Goal: Task Accomplishment & Management: Manage account settings

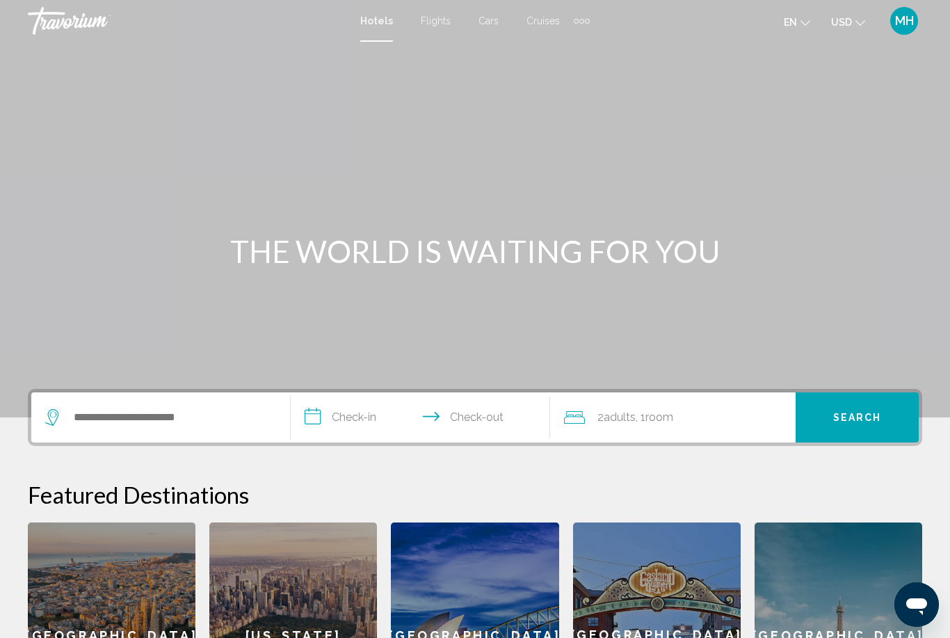
click at [913, 24] on span "MH" at bounding box center [904, 21] width 19 height 14
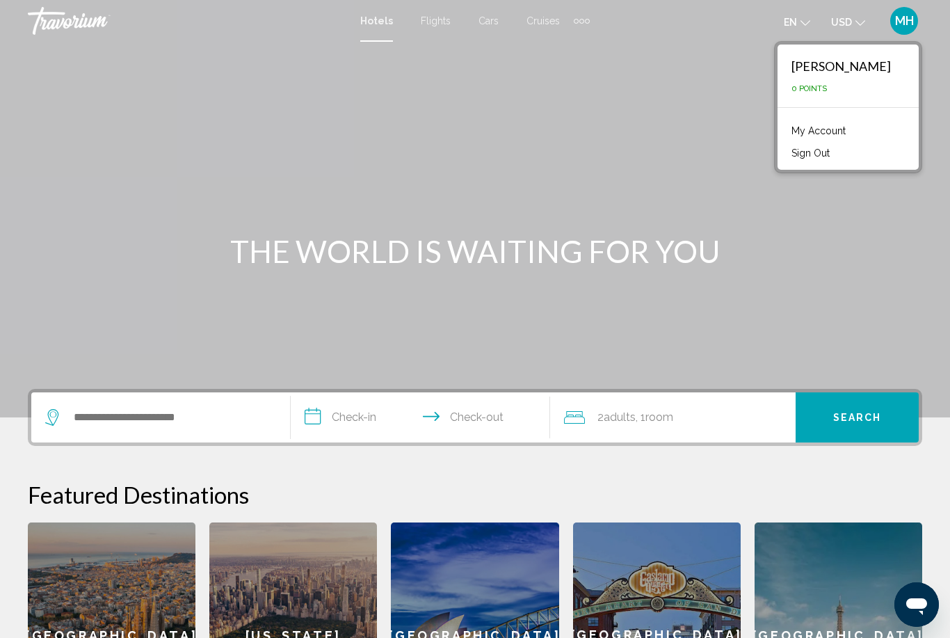
click at [850, 136] on link "My Account" at bounding box center [818, 131] width 68 height 18
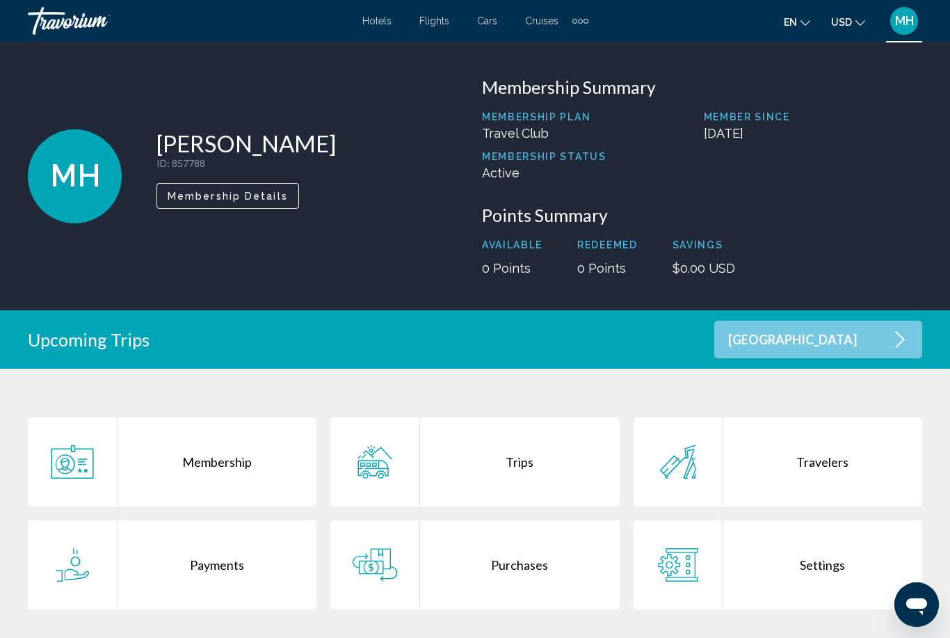
click at [867, 346] on div "[GEOGRAPHIC_DATA]" at bounding box center [818, 340] width 208 height 38
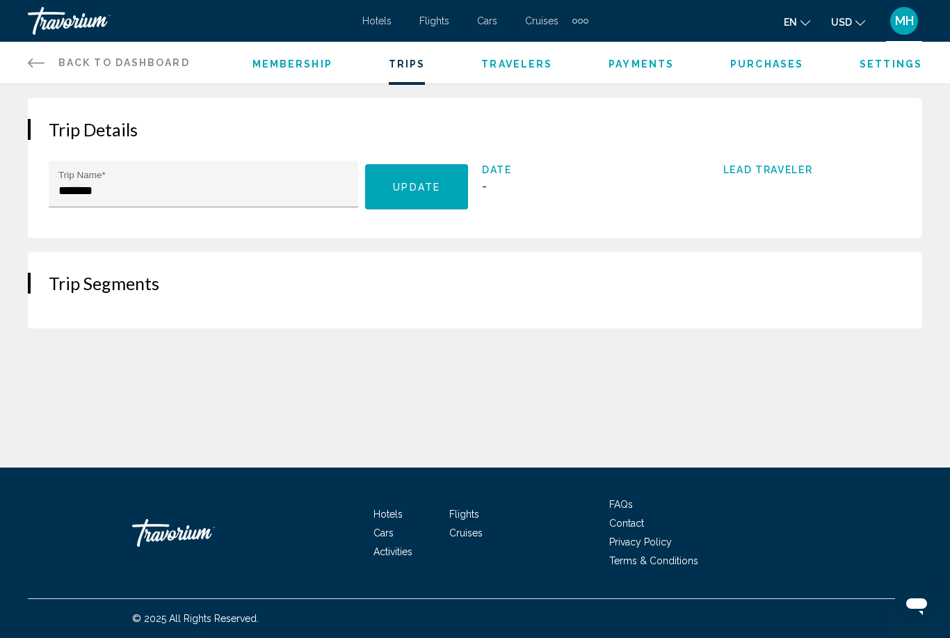
click at [417, 176] on button "Update" at bounding box center [416, 186] width 103 height 45
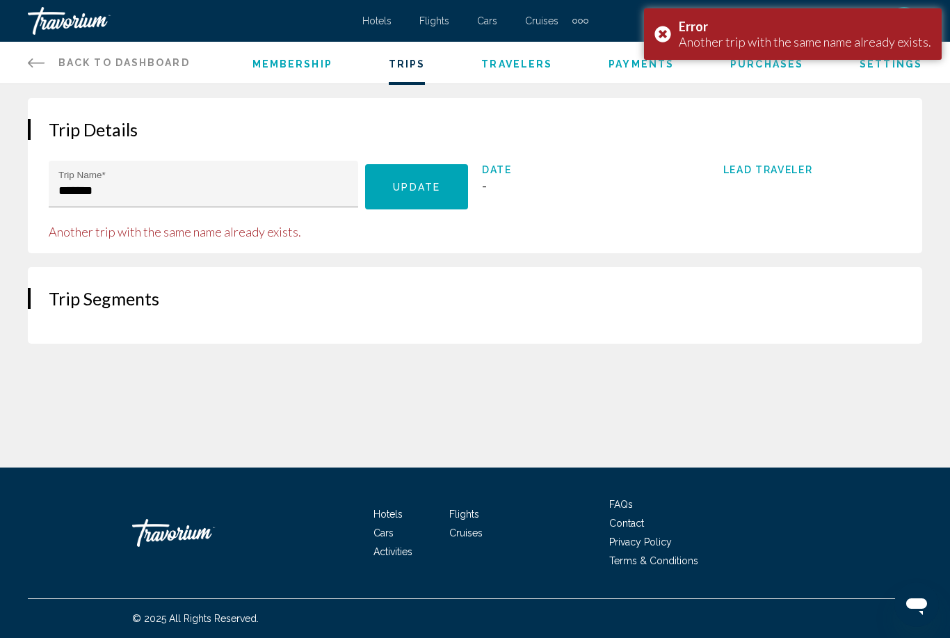
click at [111, 293] on h2 "Trip Segments" at bounding box center [475, 298] width 853 height 21
click at [773, 177] on div "Lead Traveler" at bounding box center [812, 201] width 179 height 75
click at [277, 66] on span "Membership" at bounding box center [292, 63] width 80 height 11
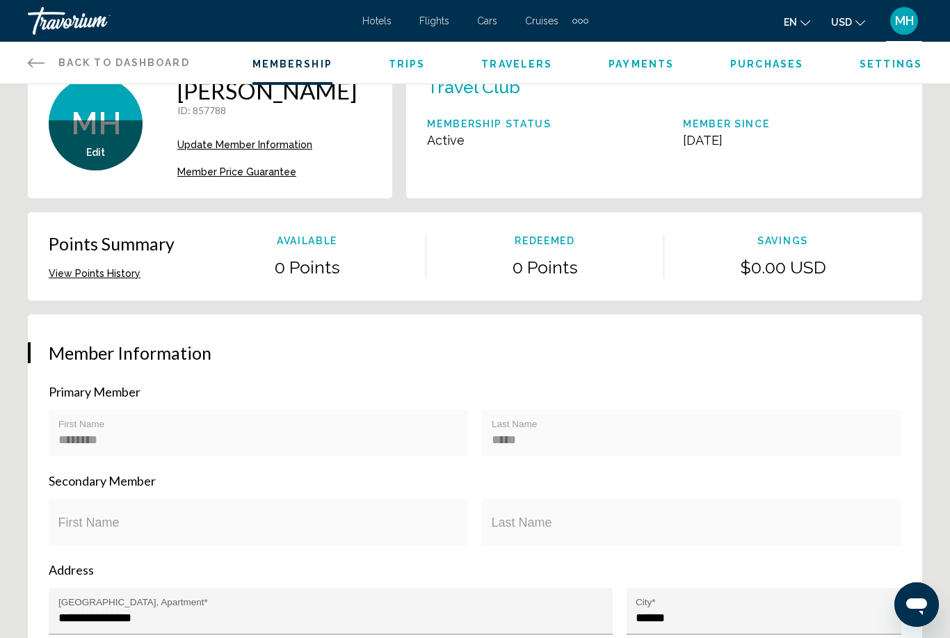
scroll to position [30, 0]
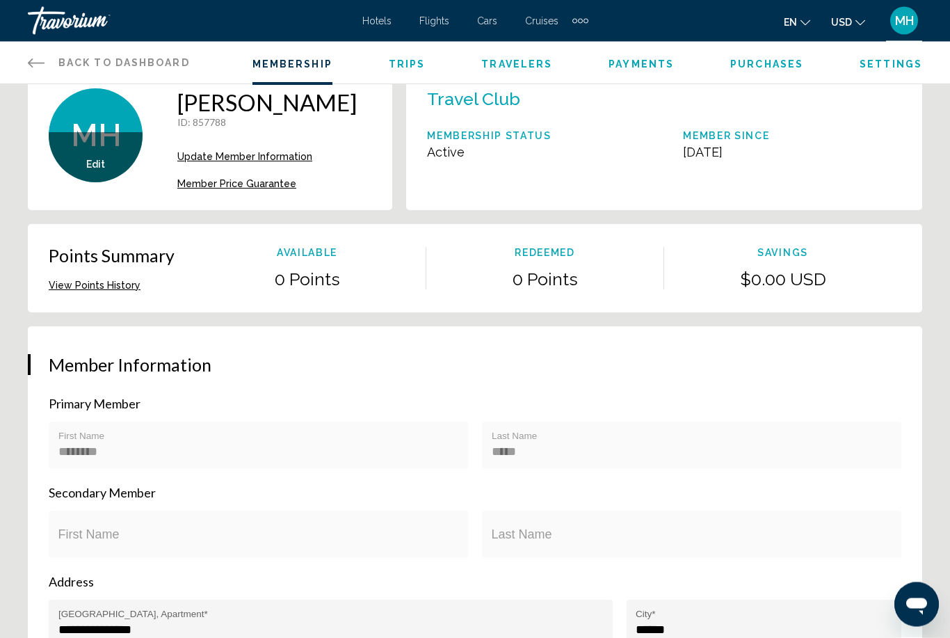
click at [92, 282] on button "View Points History" at bounding box center [95, 286] width 92 height 13
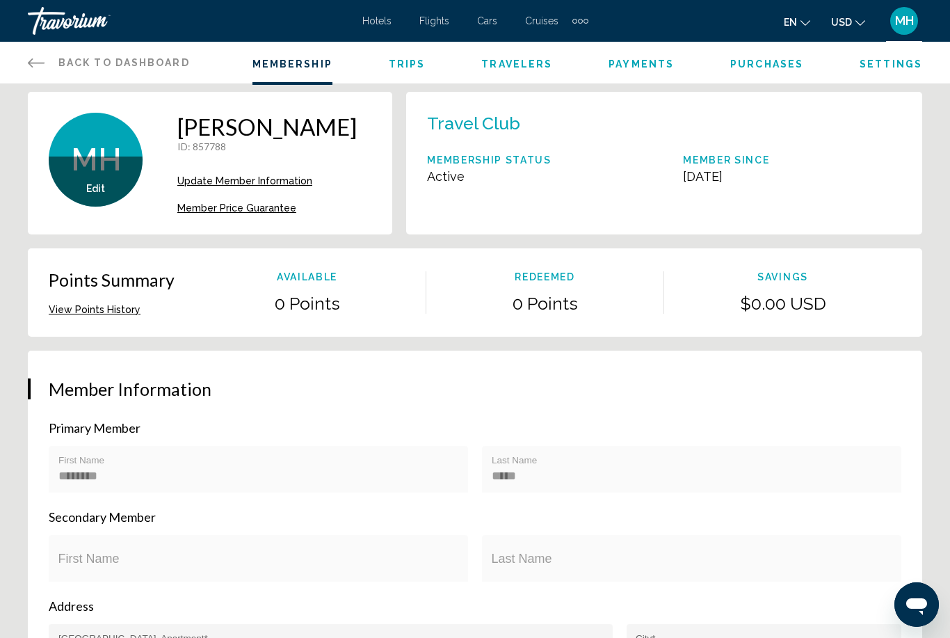
scroll to position [0, 0]
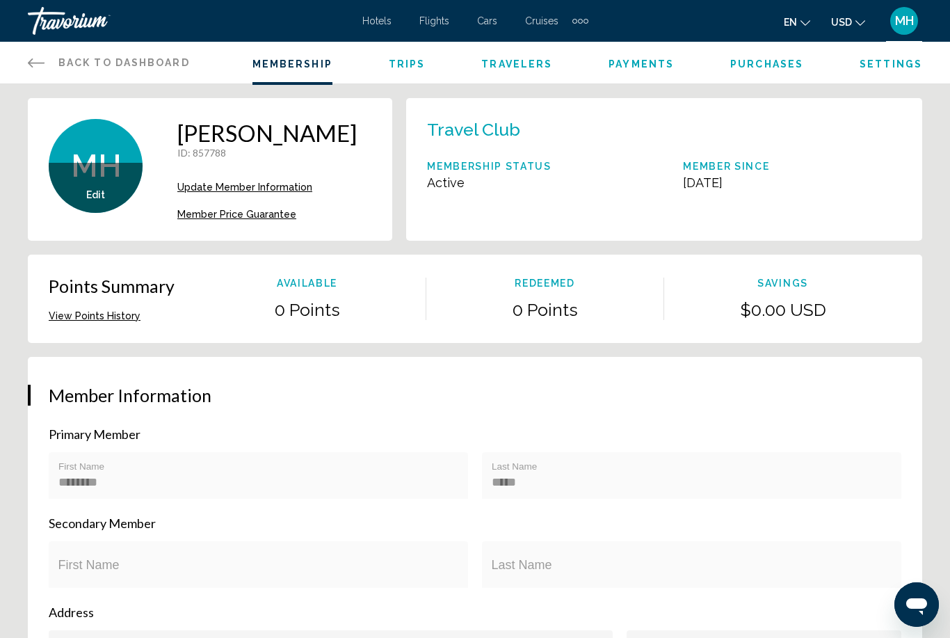
click at [314, 321] on div "Points Summary View Points History Available 0 Points Redeemed 0 Points Savings…" at bounding box center [475, 298] width 853 height 47
click at [90, 179] on div "Edit" at bounding box center [96, 188] width 94 height 50
click at [895, 63] on span "Settings" at bounding box center [891, 63] width 63 height 11
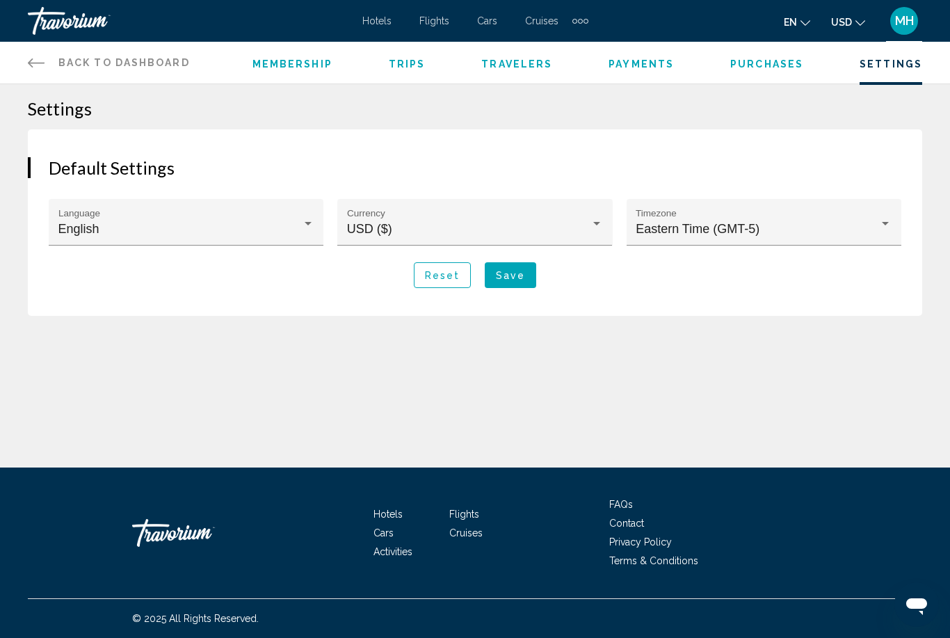
click at [910, 22] on span "MH" at bounding box center [904, 21] width 19 height 14
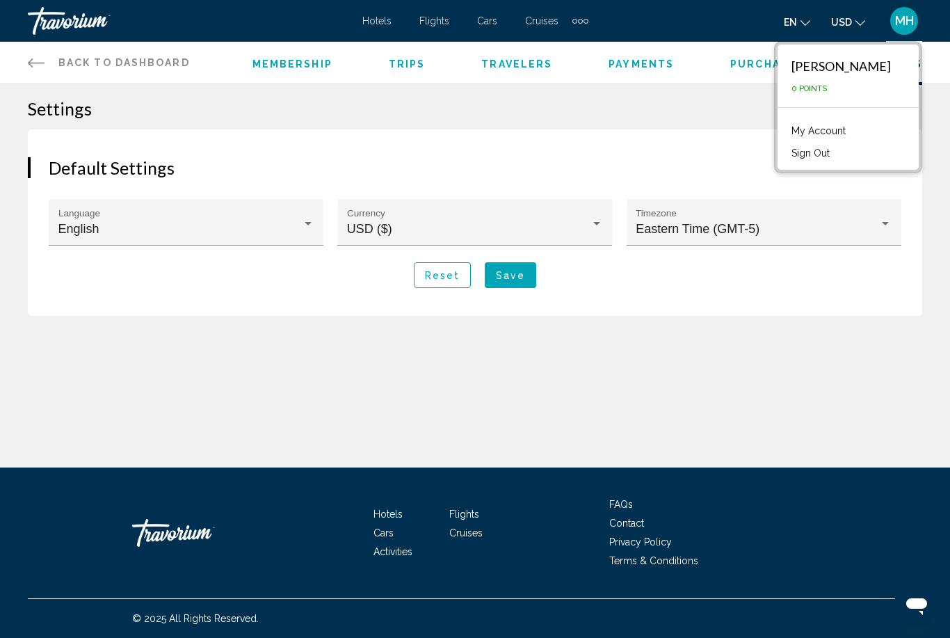
click at [842, 135] on link "My Account" at bounding box center [818, 131] width 68 height 18
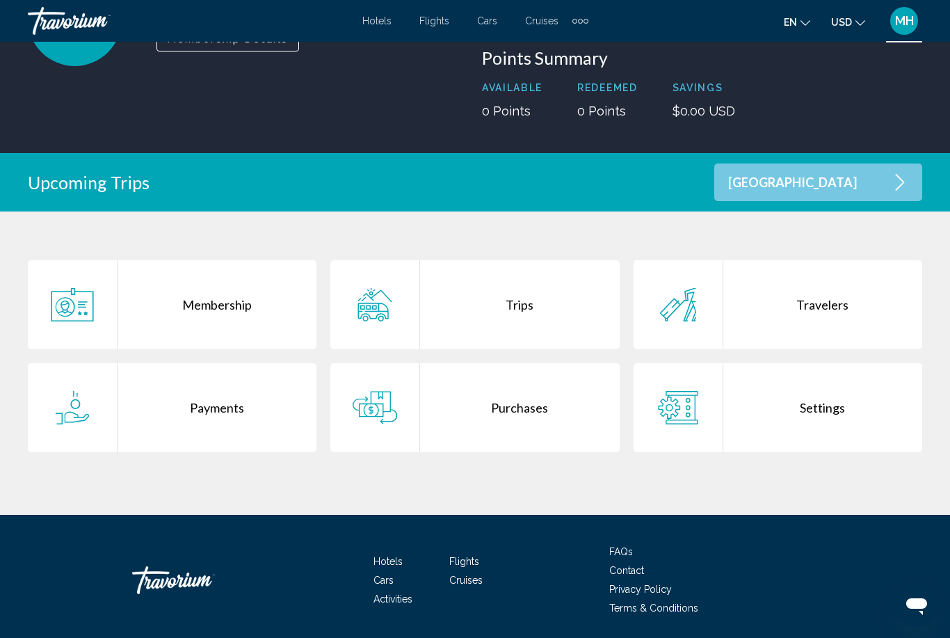
scroll to position [160, 0]
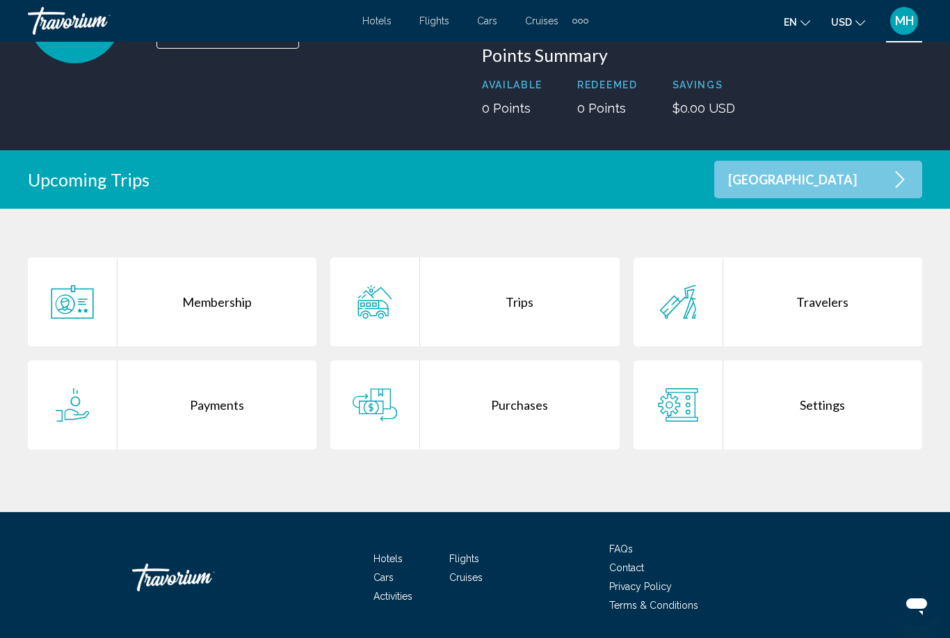
click at [803, 402] on div "Settings" at bounding box center [822, 404] width 199 height 89
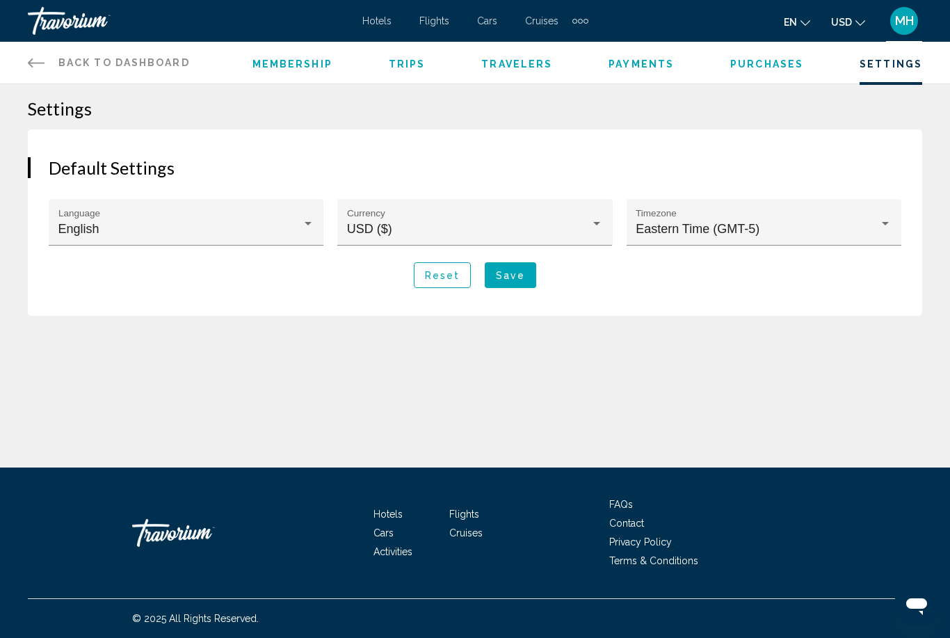
click at [761, 65] on span "Purchases" at bounding box center [766, 63] width 73 height 11
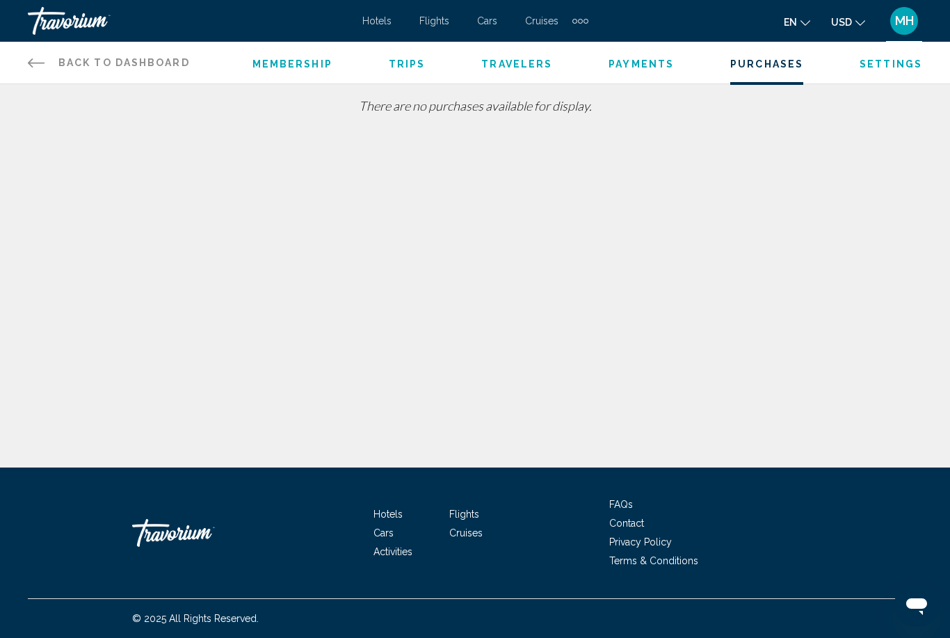
click at [624, 67] on span "Payments" at bounding box center [640, 63] width 65 height 11
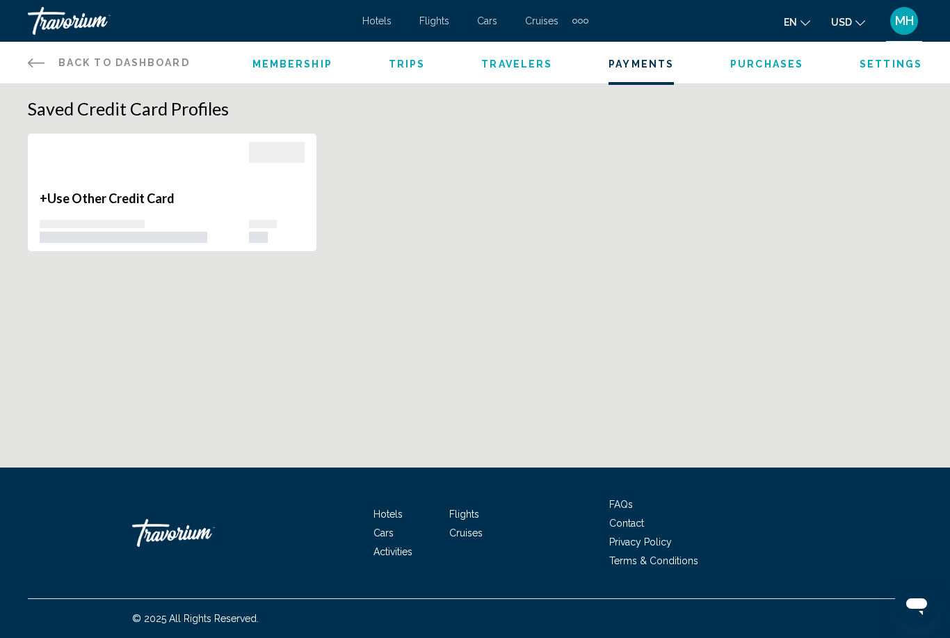
click at [499, 60] on span "Travelers" at bounding box center [516, 63] width 71 height 11
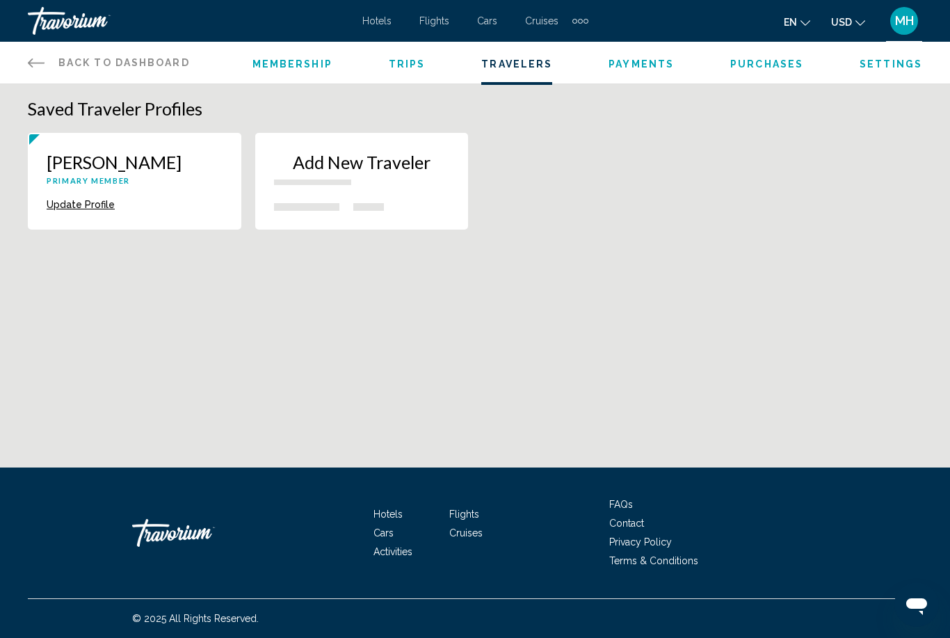
click at [401, 60] on span "Trips" at bounding box center [407, 63] width 37 height 11
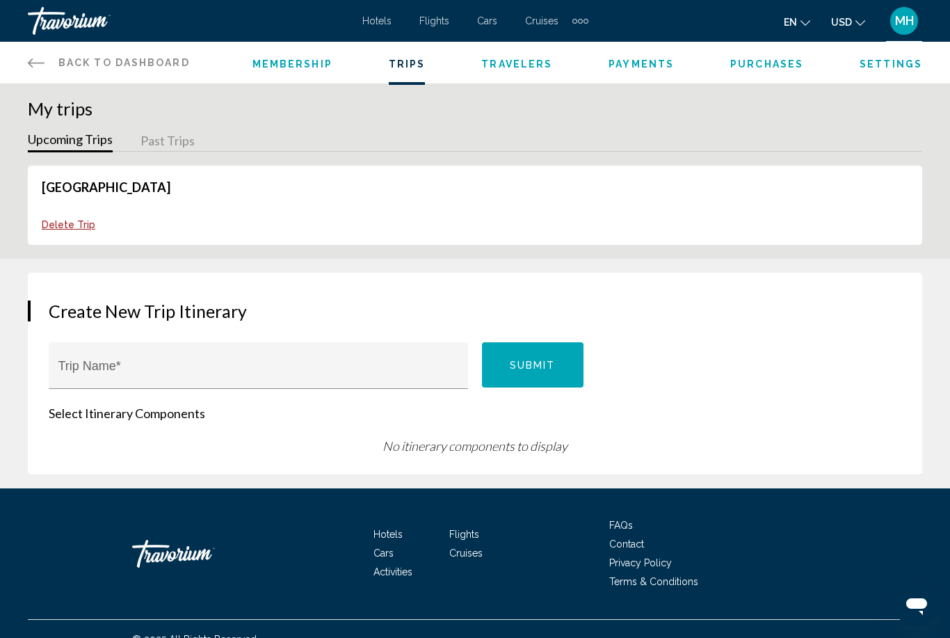
click at [296, 63] on span "Membership" at bounding box center [292, 63] width 80 height 11
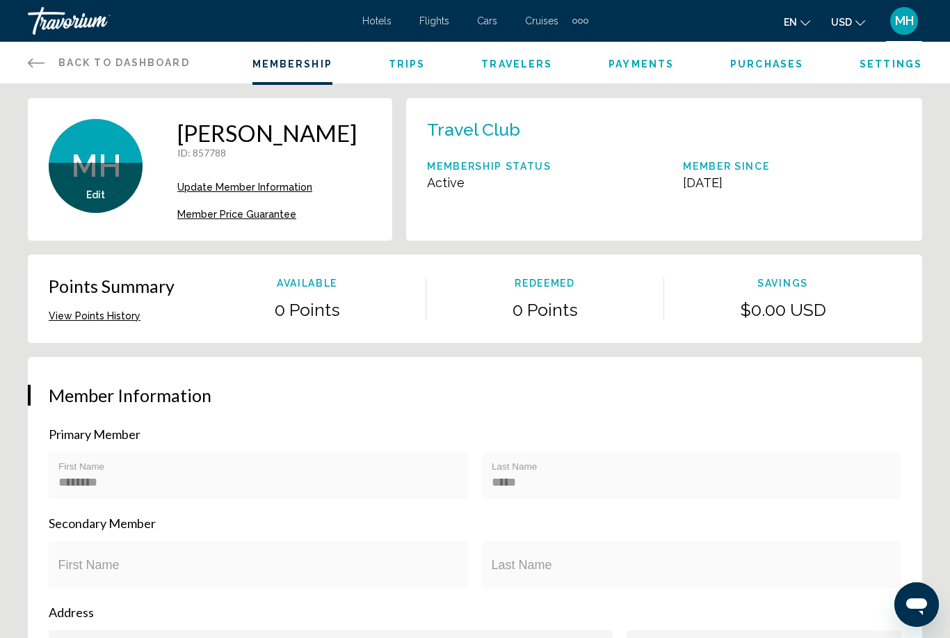
click at [29, 63] on icon "Main content" at bounding box center [36, 62] width 17 height 9
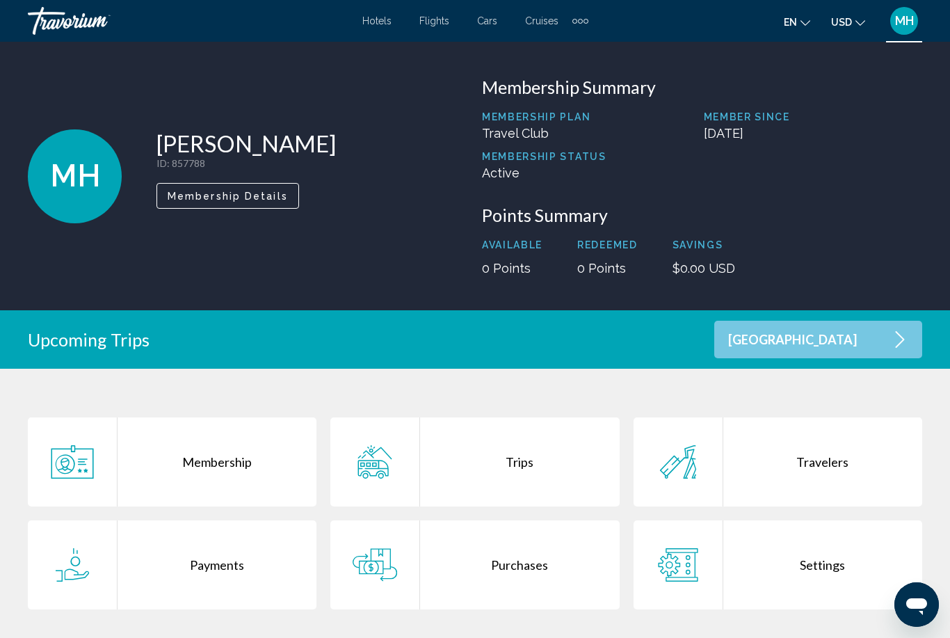
click at [223, 200] on span "Membership Details" at bounding box center [228, 196] width 120 height 11
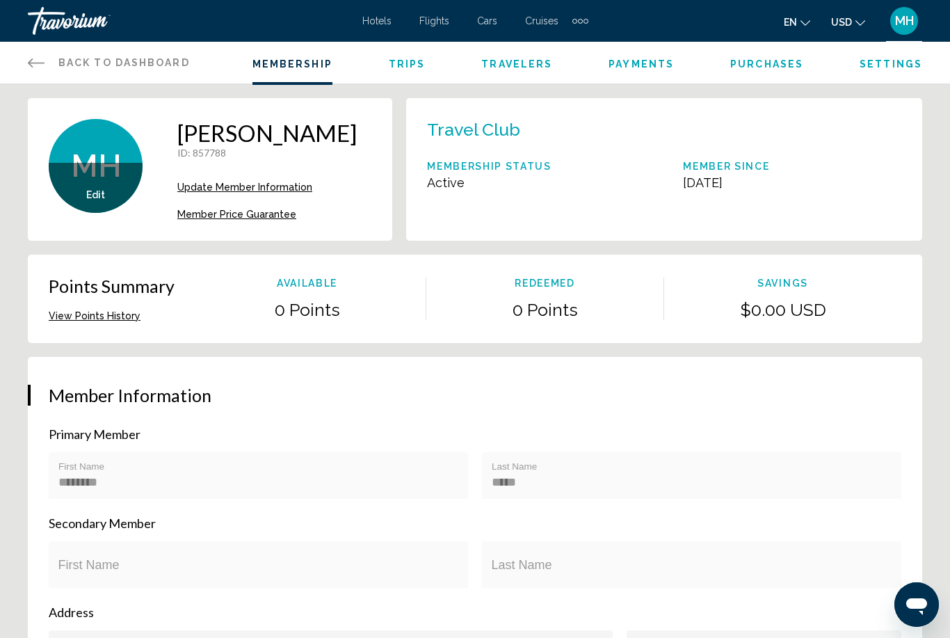
click at [38, 65] on icon "Main content" at bounding box center [36, 62] width 17 height 17
